Goal: Navigation & Orientation: Find specific page/section

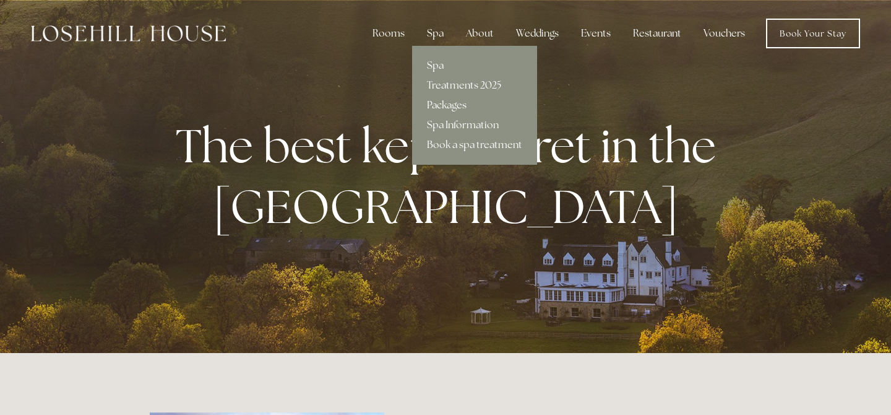
click at [445, 100] on link "Packages" at bounding box center [474, 105] width 125 height 20
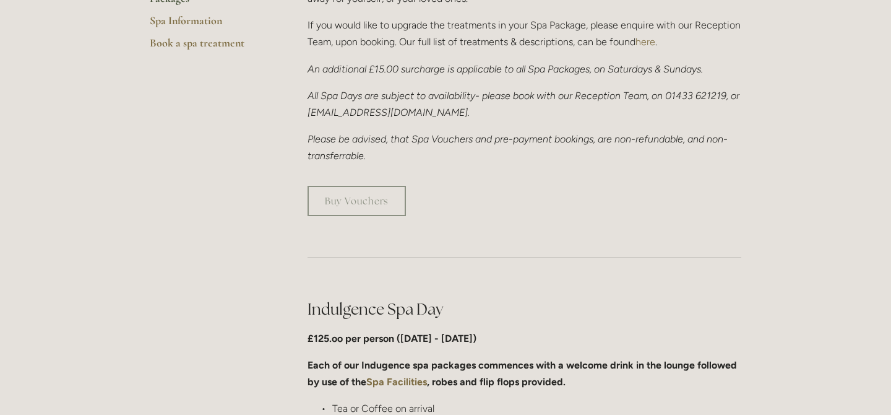
scroll to position [186, 0]
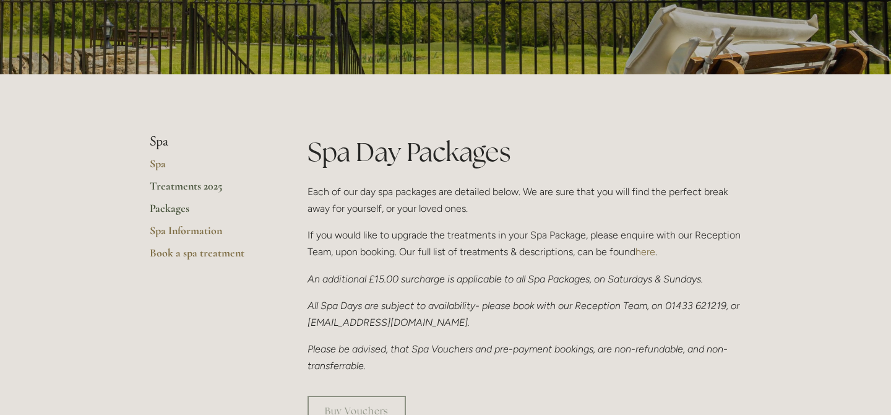
click at [202, 191] on link "Treatments 2025" at bounding box center [209, 190] width 118 height 22
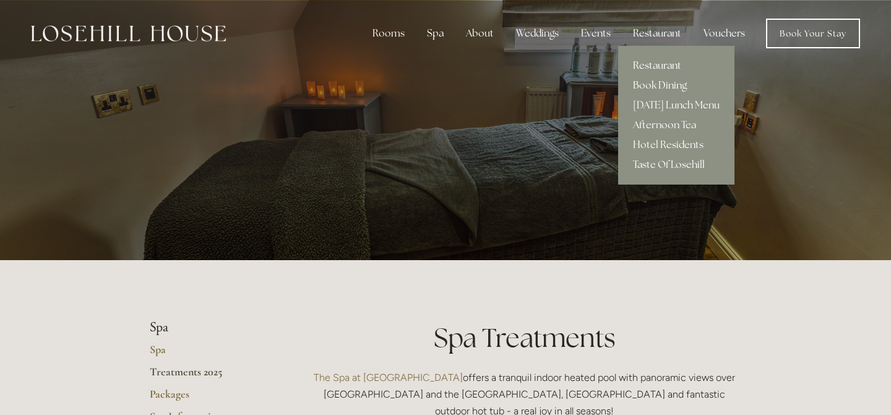
click at [663, 67] on link "Restaurant" at bounding box center [676, 66] width 116 height 20
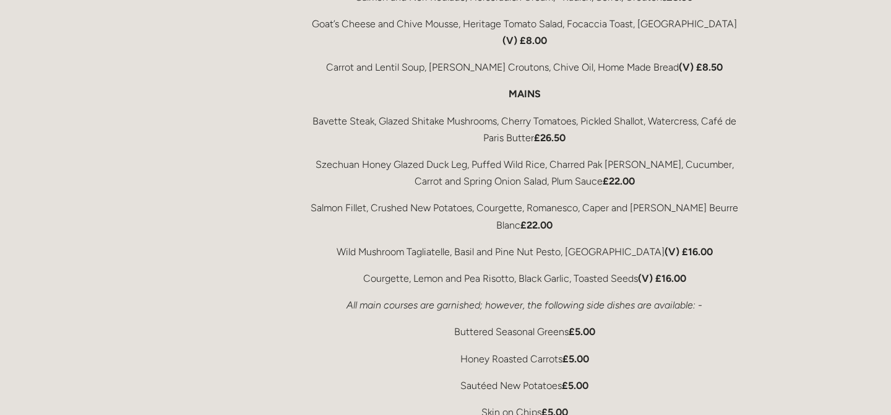
scroll to position [2536, 0]
